Goal: Task Accomplishment & Management: Manage account settings

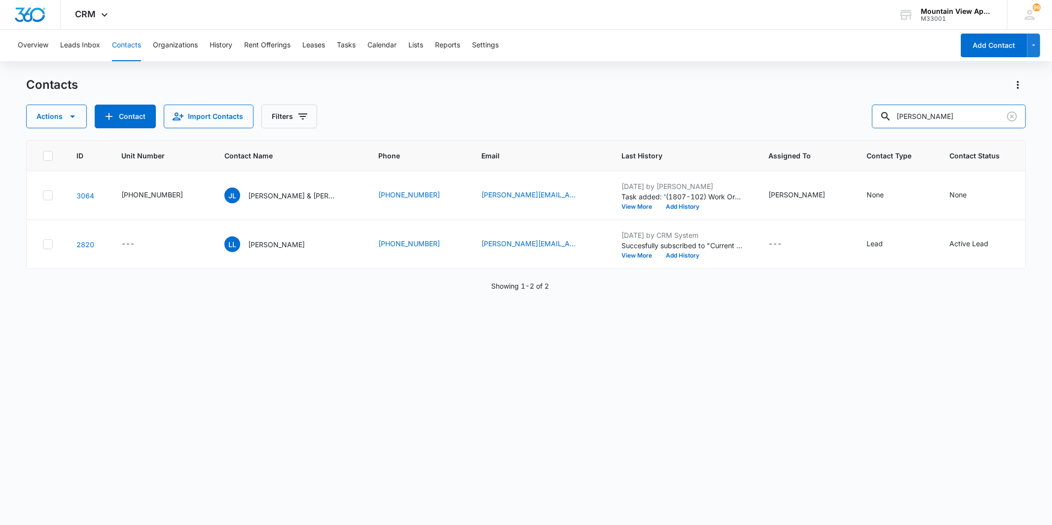
drag, startPoint x: 949, startPoint y: 114, endPoint x: 799, endPoint y: 119, distance: 150.1
click at [799, 119] on div "Actions Contact Import Contacts Filters [PERSON_NAME]" at bounding box center [526, 117] width 1000 height 24
type input "[PERSON_NAME]"
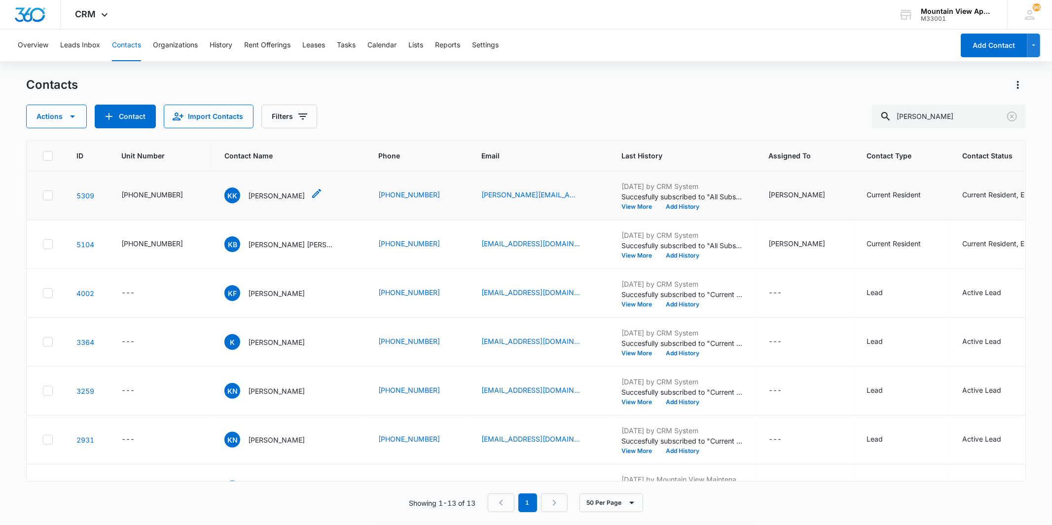
click at [248, 194] on p "Kimberly Kelley" at bounding box center [276, 195] width 57 height 10
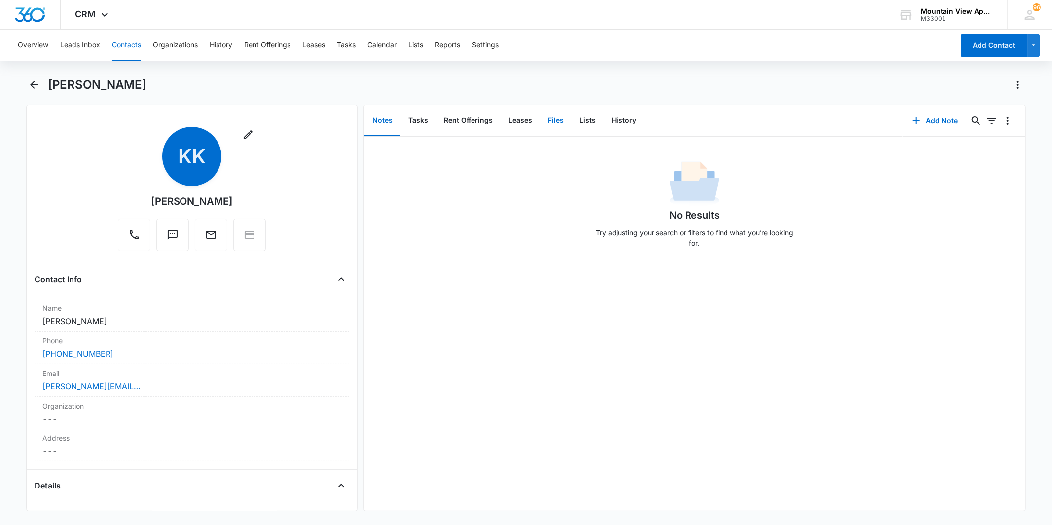
click at [554, 122] on button "Files" at bounding box center [556, 121] width 32 height 31
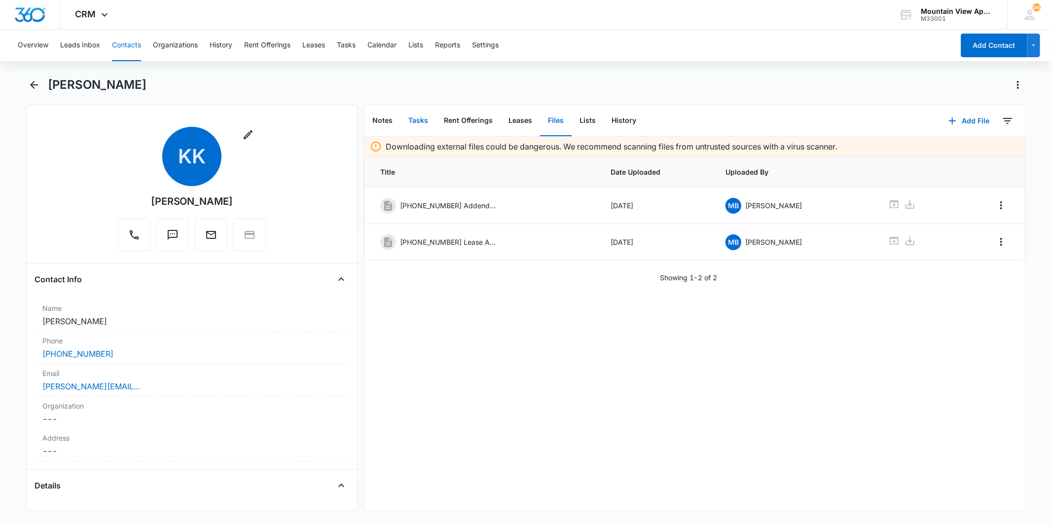
click at [413, 124] on button "Tasks" at bounding box center [419, 121] width 36 height 31
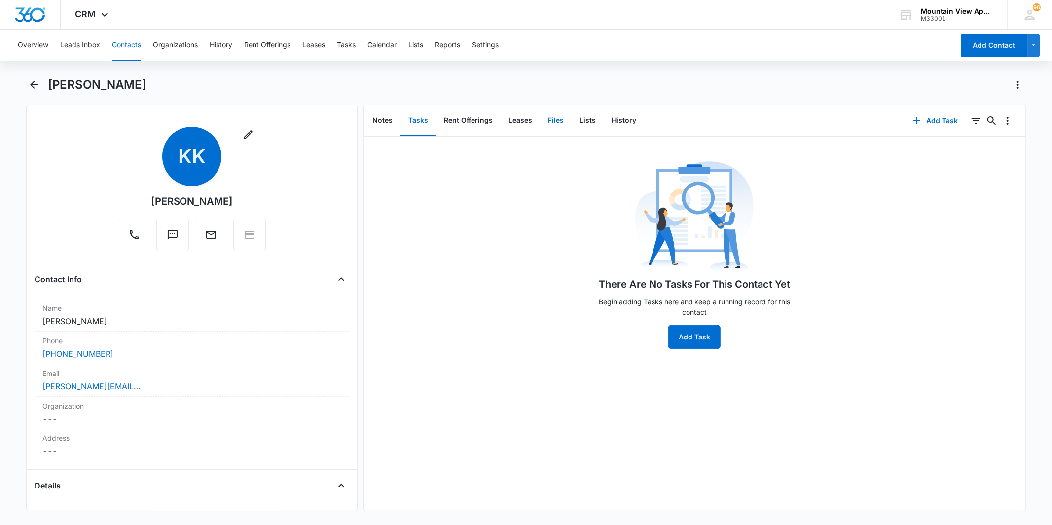
click at [553, 124] on button "Files" at bounding box center [556, 121] width 32 height 31
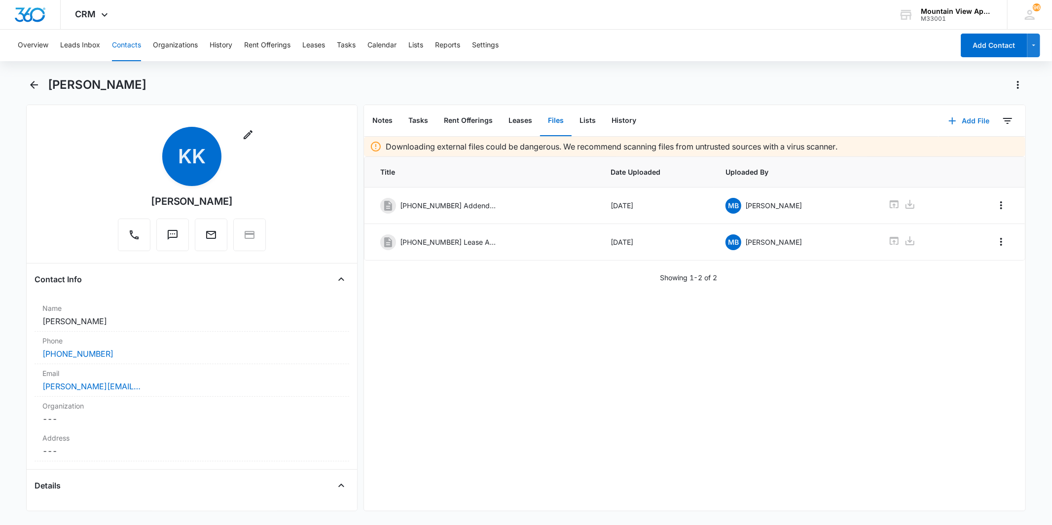
click at [958, 118] on button "Add File" at bounding box center [969, 121] width 61 height 24
click at [950, 154] on div "Upload Files" at bounding box center [955, 152] width 39 height 7
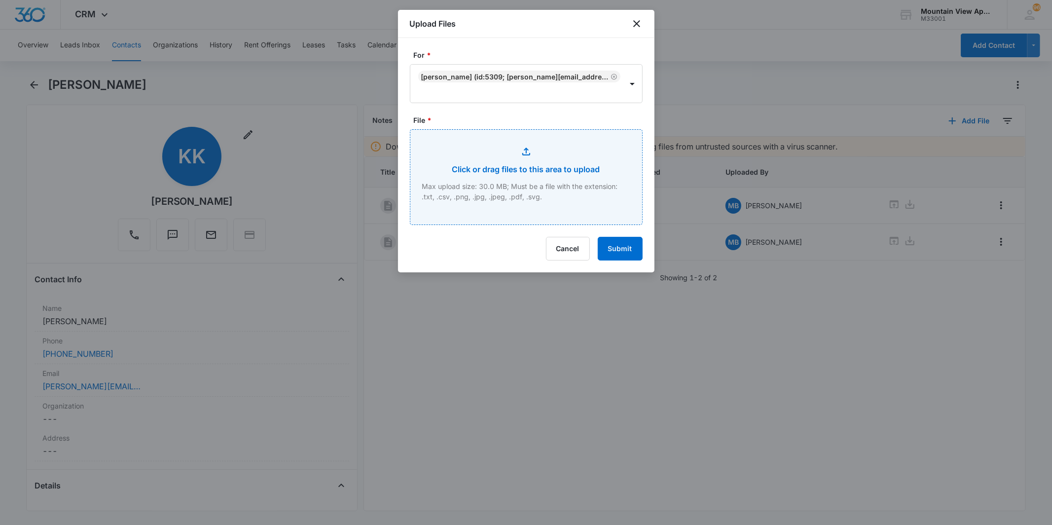
click at [519, 160] on input "File *" at bounding box center [526, 177] width 232 height 95
type input "C:\fakepath\545-1827-302 Renter's Insurance 2025.pdf"
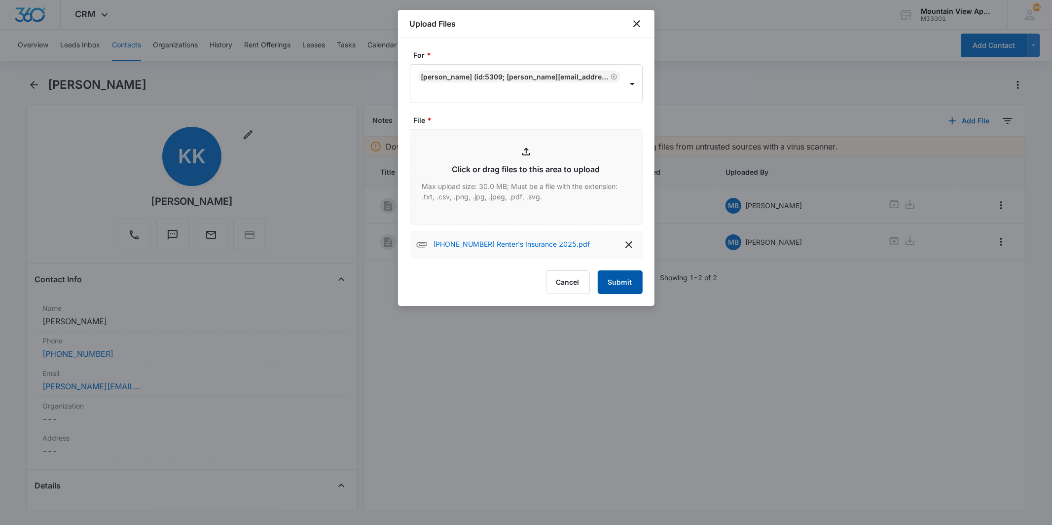
click at [623, 279] on button "Submit" at bounding box center [620, 282] width 45 height 24
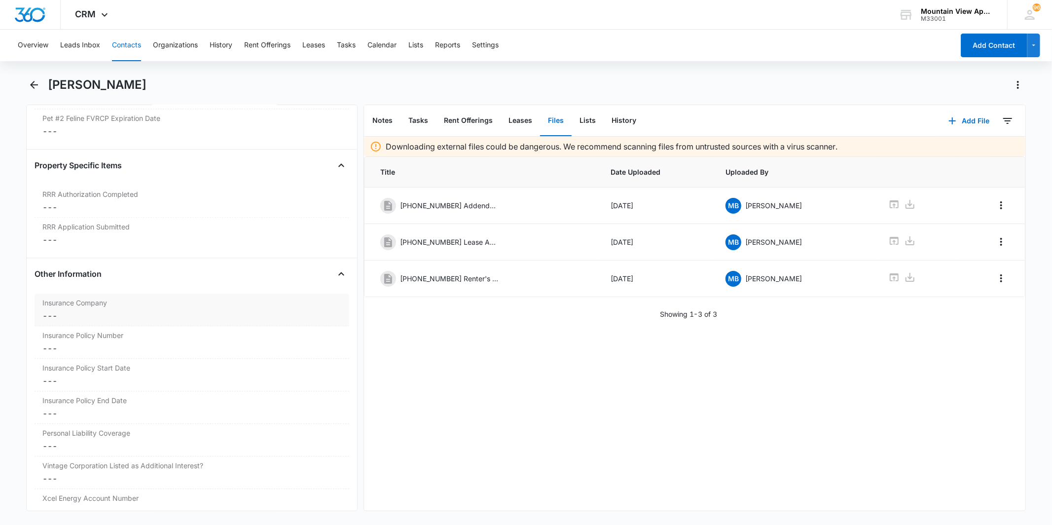
scroll to position [2138, 0]
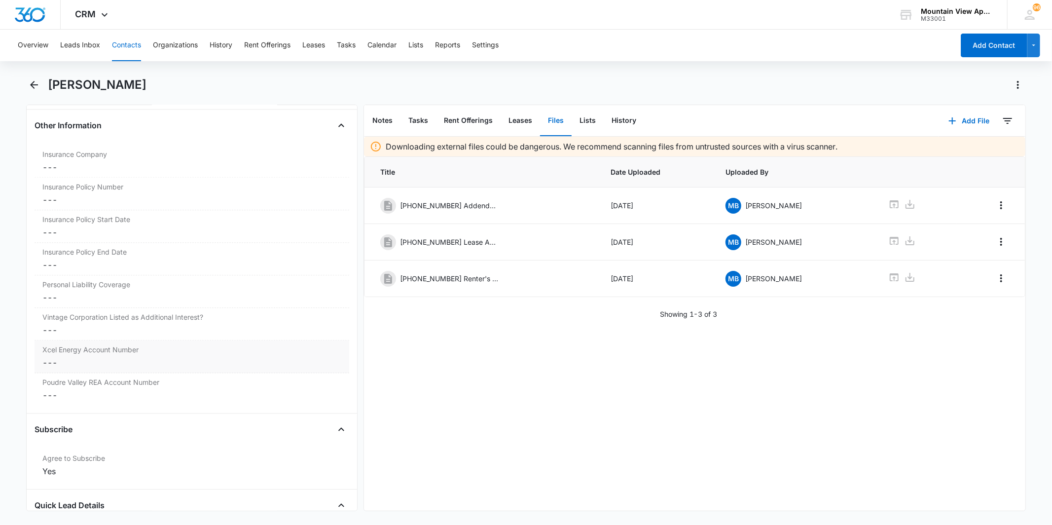
click at [201, 366] on dd "Cancel Save Changes ---" at bounding box center [191, 363] width 298 height 12
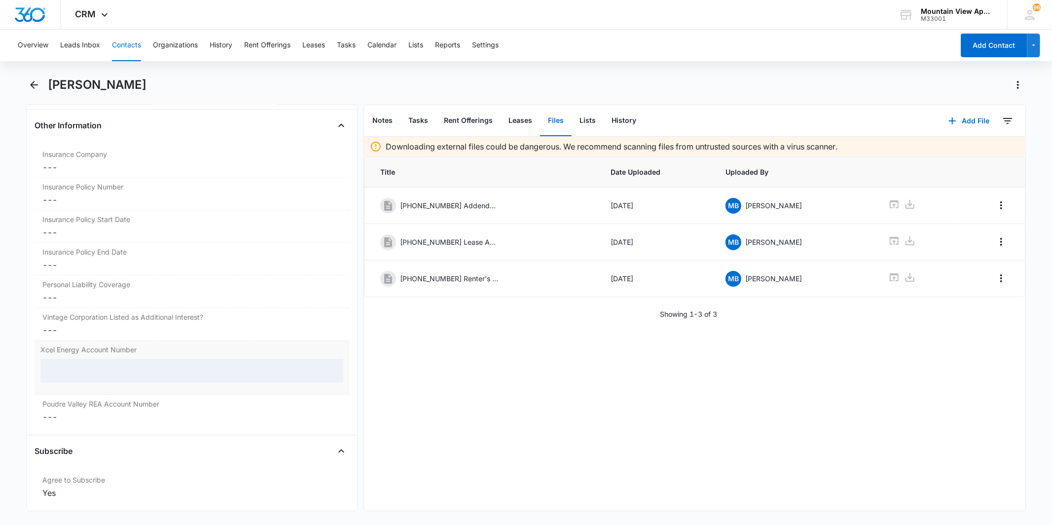
click at [165, 373] on div at bounding box center [191, 371] width 302 height 24
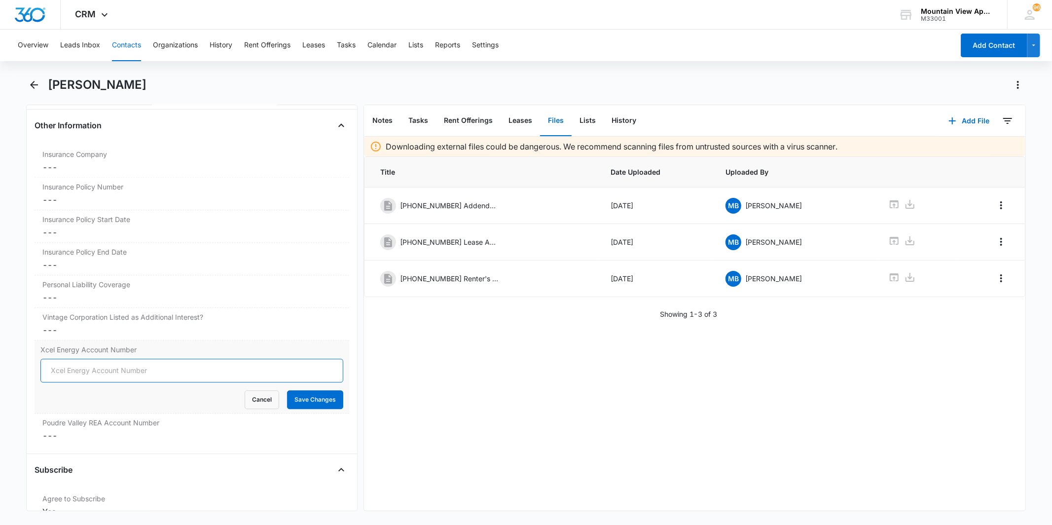
click at [165, 373] on input "Xcel Energy Account Number" at bounding box center [191, 371] width 302 height 24
type input "53-0015520146"
click at [305, 404] on button "Save Changes" at bounding box center [315, 399] width 56 height 19
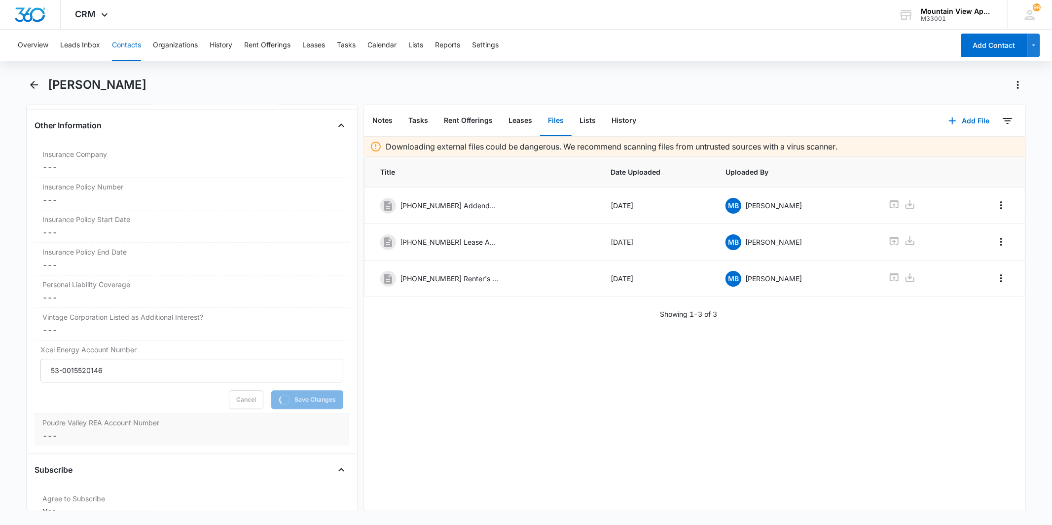
click at [132, 435] on dd "Cancel Save Changes ---" at bounding box center [191, 436] width 298 height 12
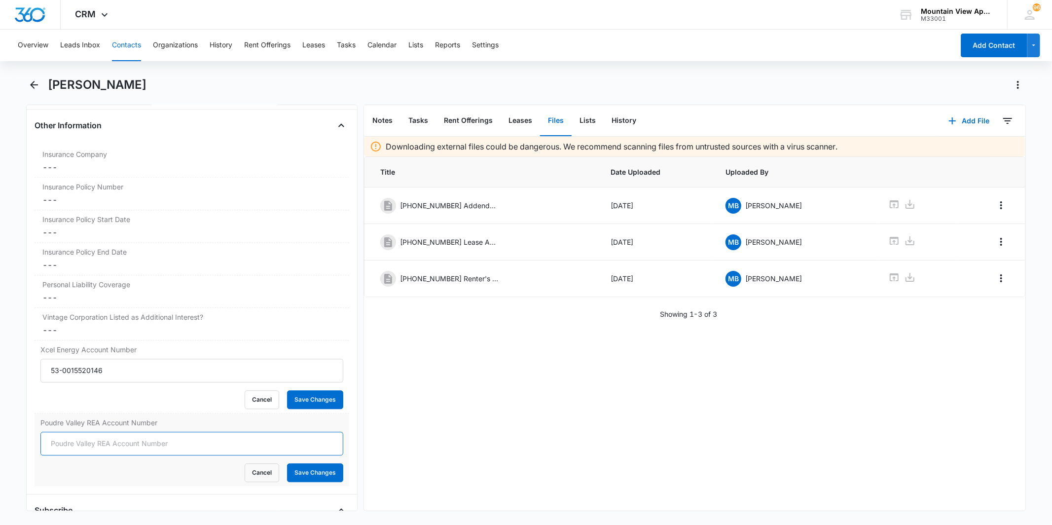
click at [129, 442] on input "Poudre Valley REA Account Number" at bounding box center [191, 444] width 302 height 24
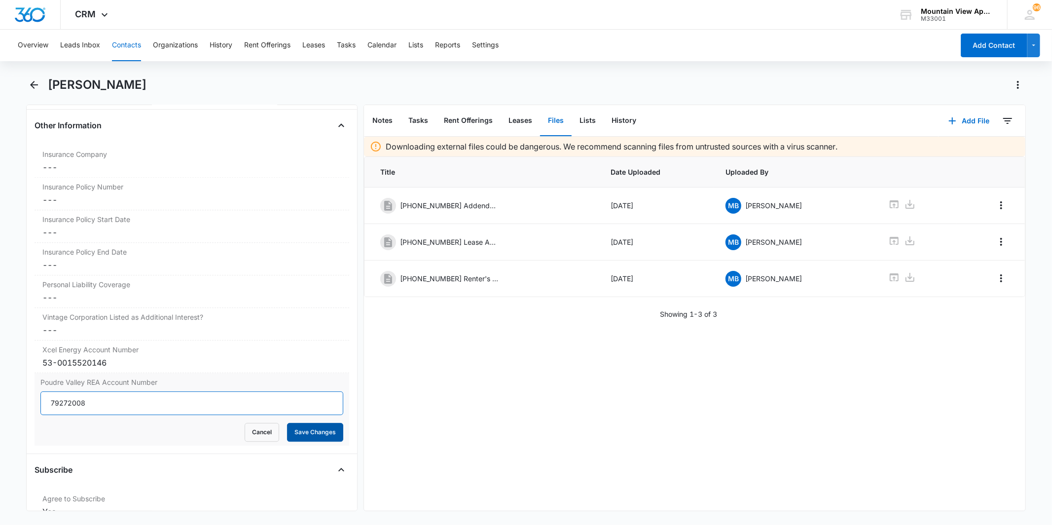
type input "79272008"
click at [294, 436] on button "Save Changes" at bounding box center [315, 432] width 56 height 19
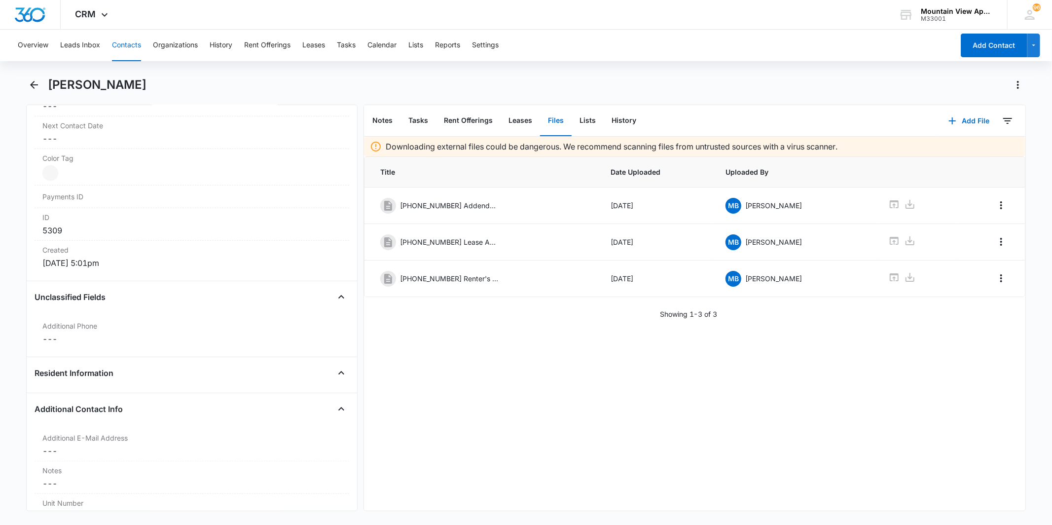
scroll to position [0, 0]
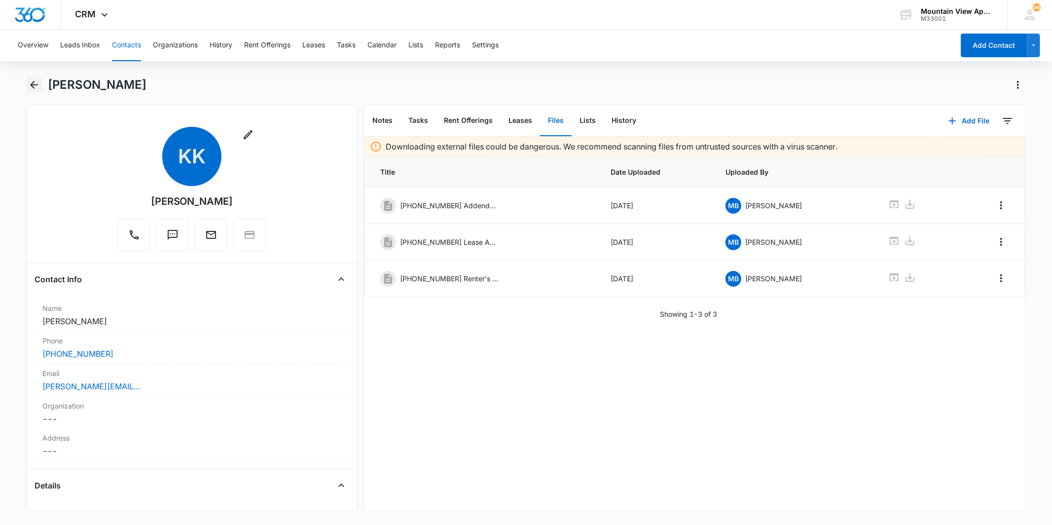
click at [31, 84] on icon "Back" at bounding box center [34, 85] width 8 height 8
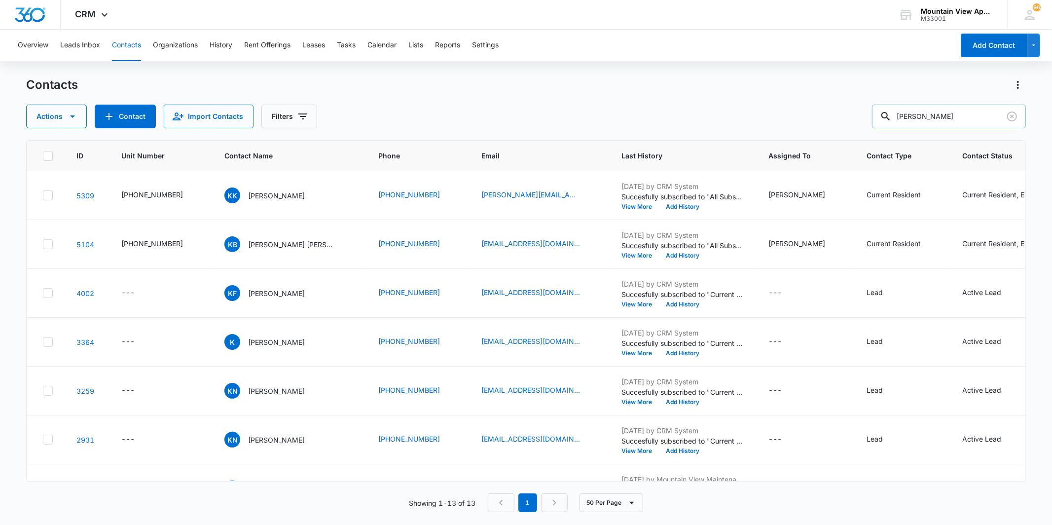
drag, startPoint x: 938, startPoint y: 117, endPoint x: 891, endPoint y: 122, distance: 48.1
click at [891, 122] on div "kimberly" at bounding box center [949, 117] width 154 height 24
type input "shawntell"
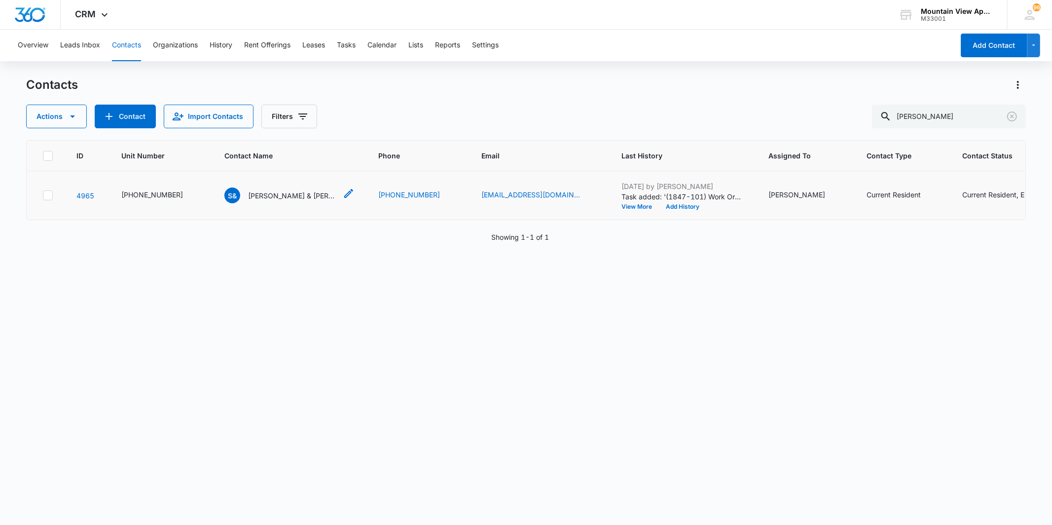
click at [260, 193] on p "Shawntell & Carlos Najera" at bounding box center [292, 195] width 89 height 10
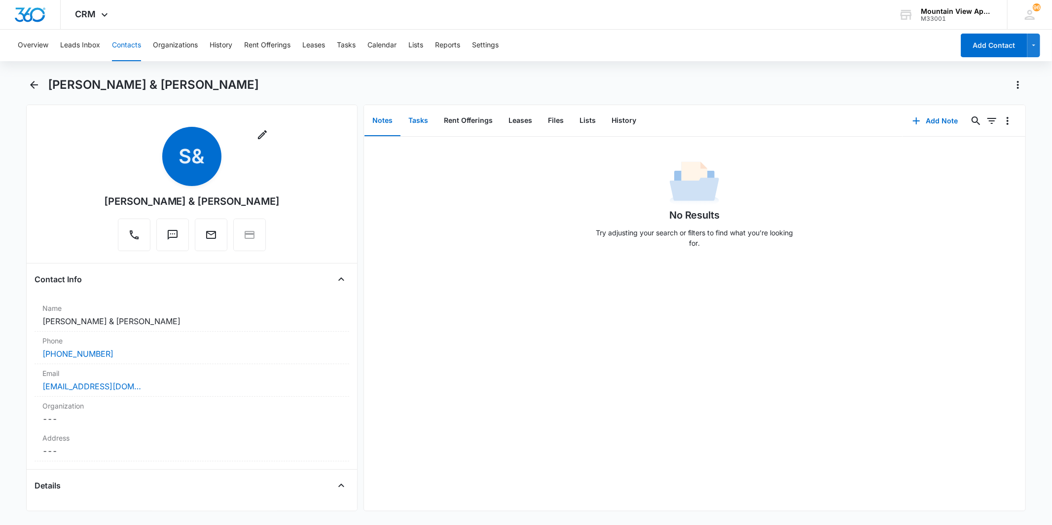
click at [409, 126] on button "Tasks" at bounding box center [419, 121] width 36 height 31
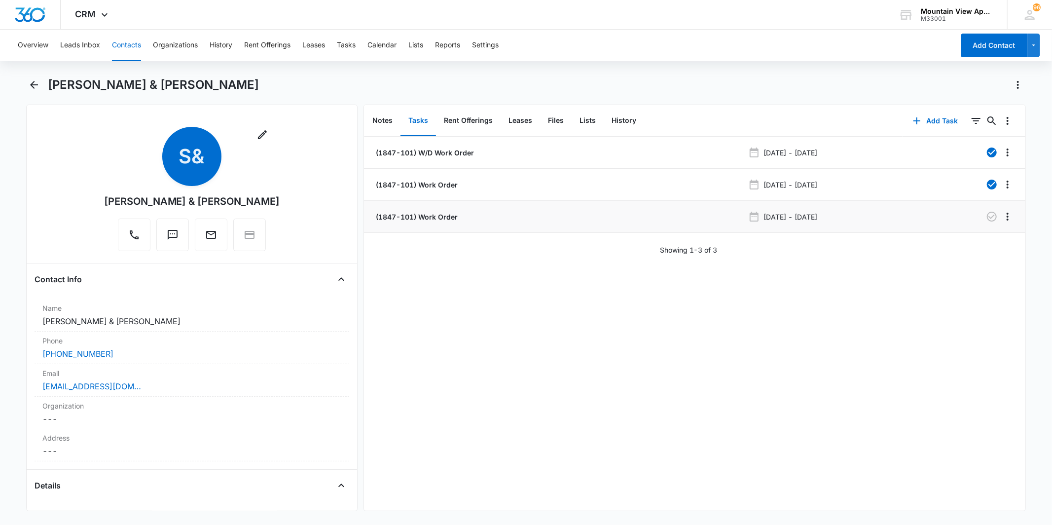
click at [432, 210] on li "(1847-101) Work Order Aug 19, 2025 - Aug 21, 2025" at bounding box center [695, 217] width 662 height 32
click at [431, 216] on p "(1847-101) Work Order" at bounding box center [416, 217] width 84 height 10
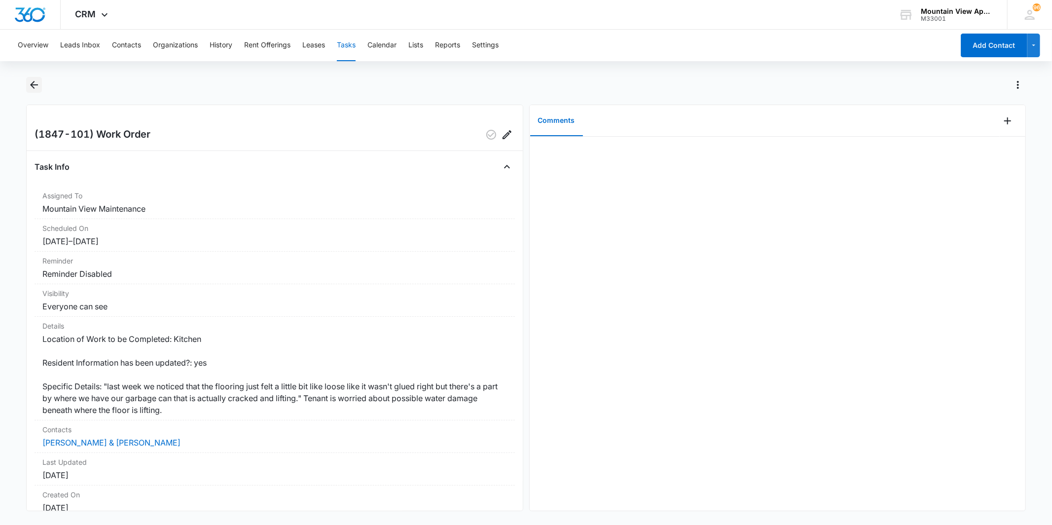
click at [37, 87] on icon "Back" at bounding box center [34, 85] width 12 height 12
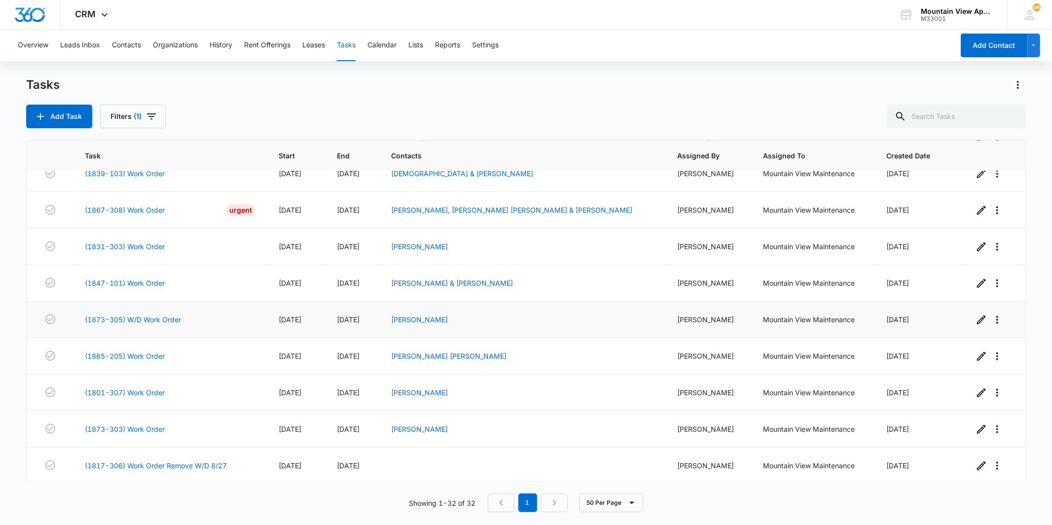
scroll to position [164, 0]
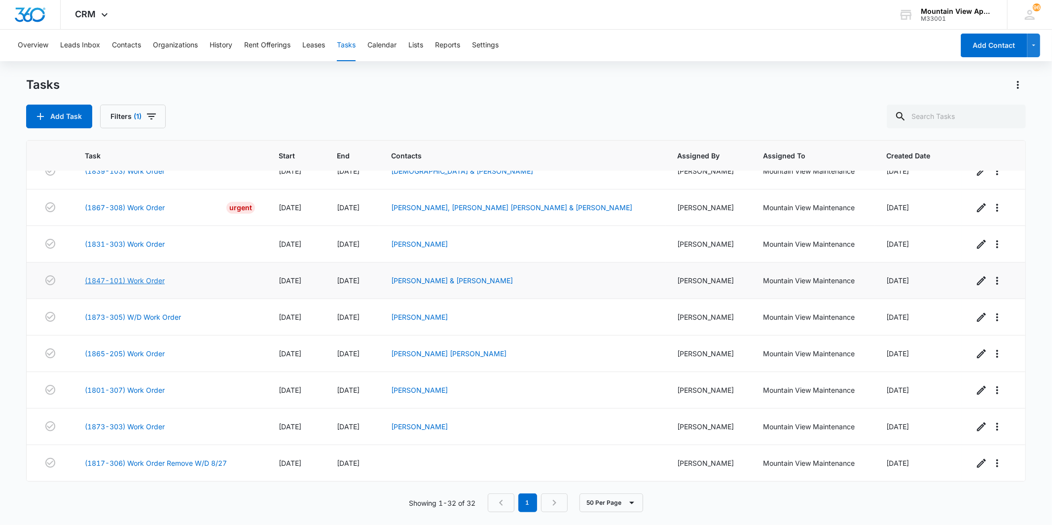
click at [148, 285] on link "(1847-101) Work Order" at bounding box center [125, 280] width 80 height 10
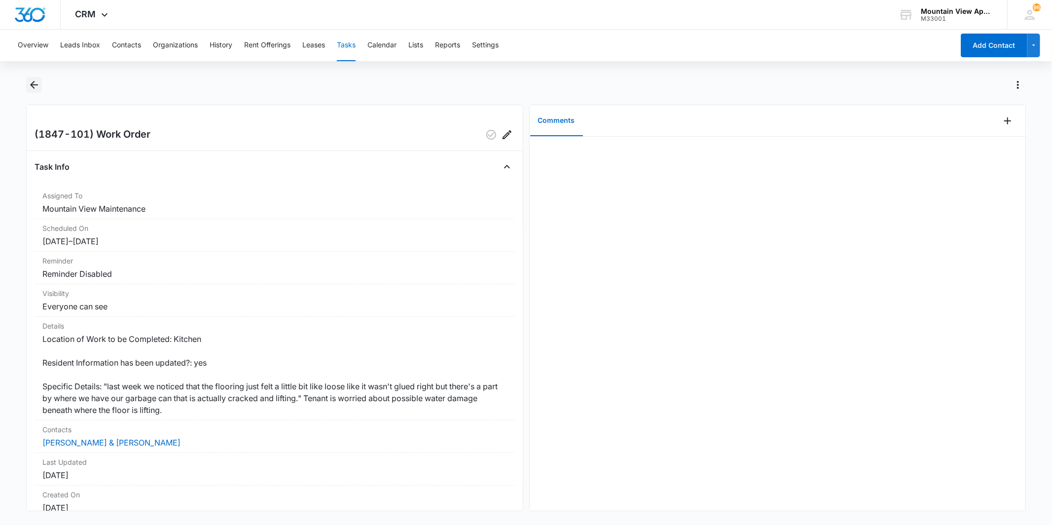
click at [35, 82] on icon "Back" at bounding box center [34, 85] width 12 height 12
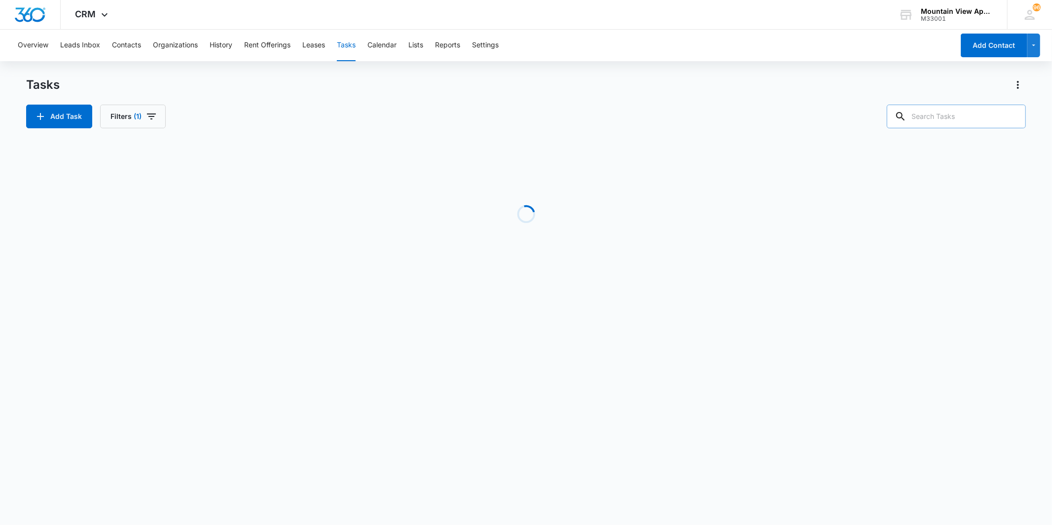
click at [951, 103] on div "Tasks Add Task Filters (1)" at bounding box center [526, 102] width 1000 height 51
click at [946, 111] on input "text" at bounding box center [956, 117] width 139 height 24
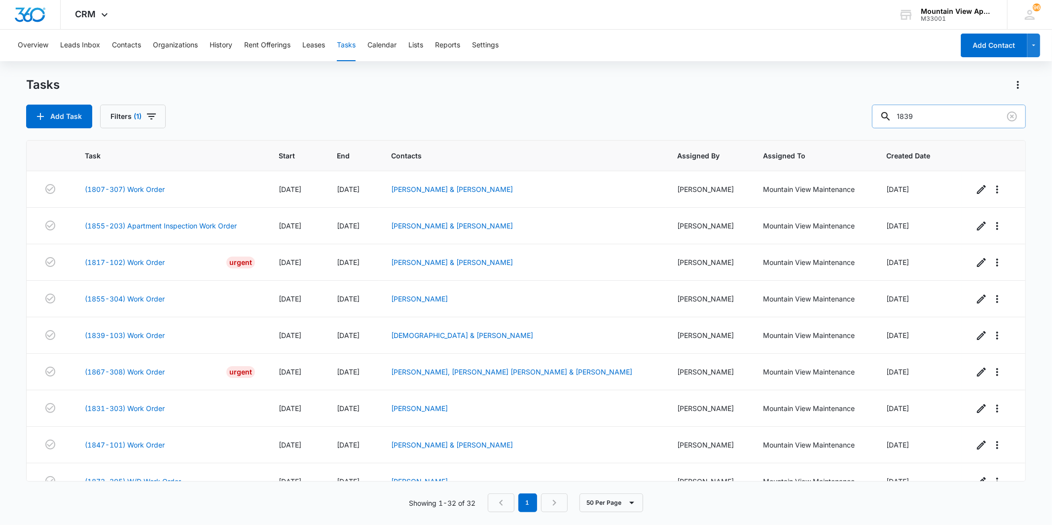
type input "1839"
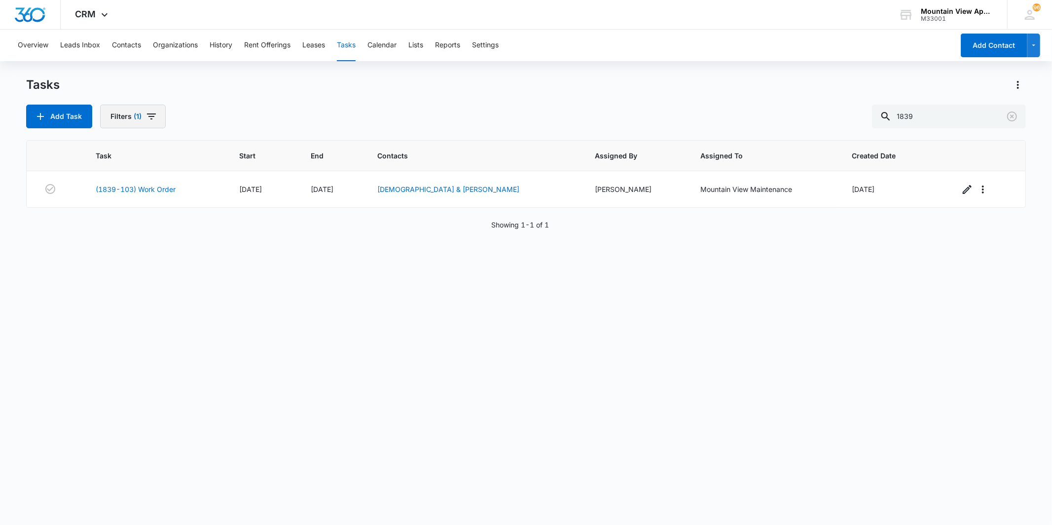
click at [139, 116] on span "(1)" at bounding box center [138, 116] width 8 height 7
click at [132, 233] on label "Complete" at bounding box center [168, 234] width 113 height 10
click at [112, 234] on input "Complete" at bounding box center [112, 234] width 0 height 0
radio input "false"
radio input "true"
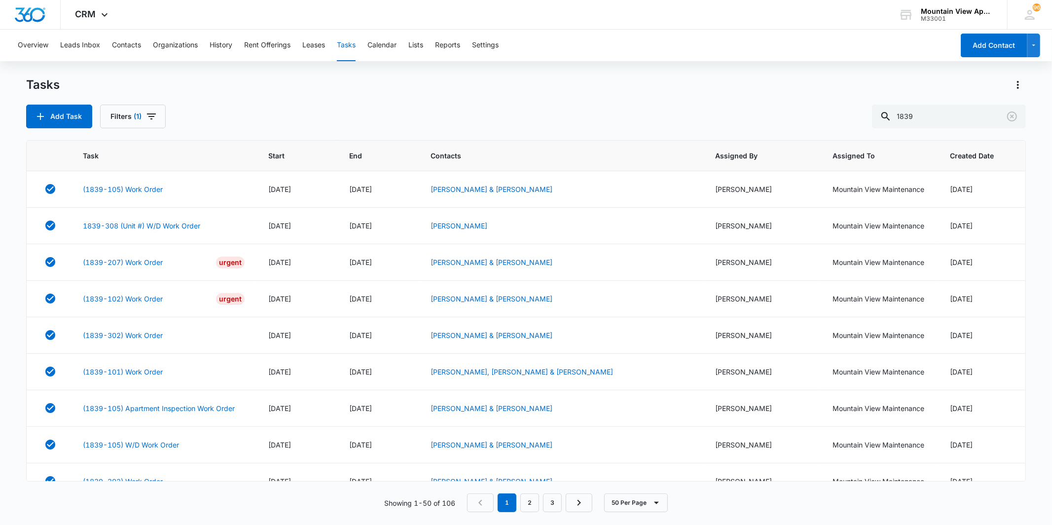
click at [621, 116] on div "Add Task Filters (1) 1839" at bounding box center [526, 117] width 1000 height 24
click at [938, 118] on input "1839" at bounding box center [949, 117] width 154 height 24
type input "1837"
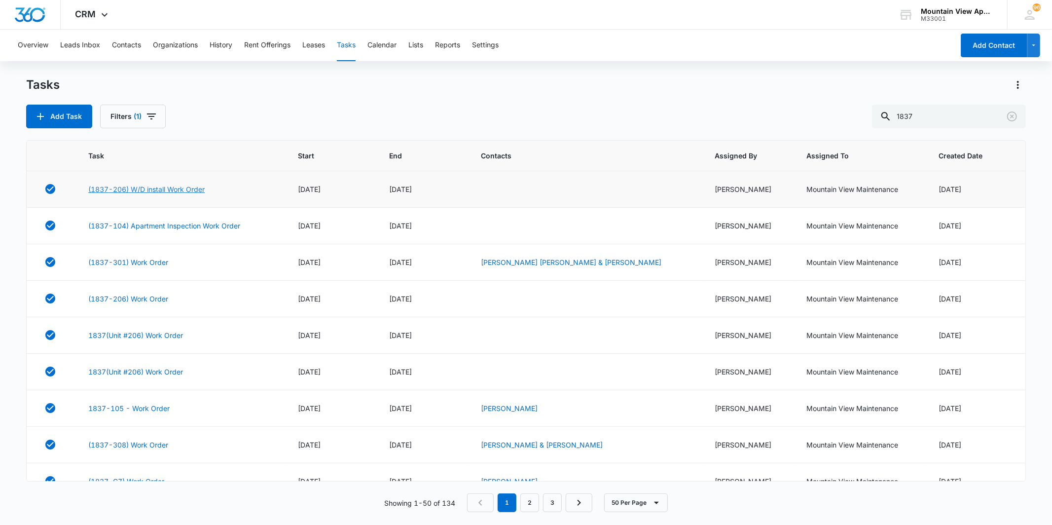
click at [168, 187] on link "(1837-206) W/D install Work Order" at bounding box center [146, 189] width 116 height 10
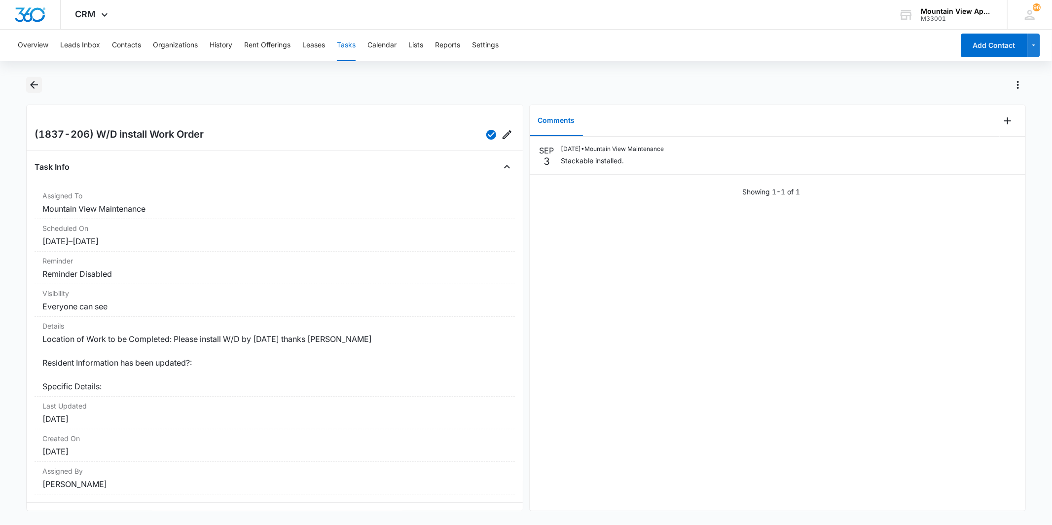
click at [36, 82] on icon "Back" at bounding box center [34, 85] width 12 height 12
